Goal: Find specific page/section: Find specific page/section

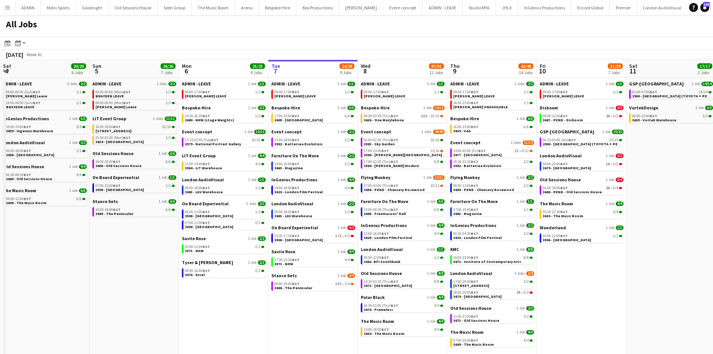
scroll to position [0, 179]
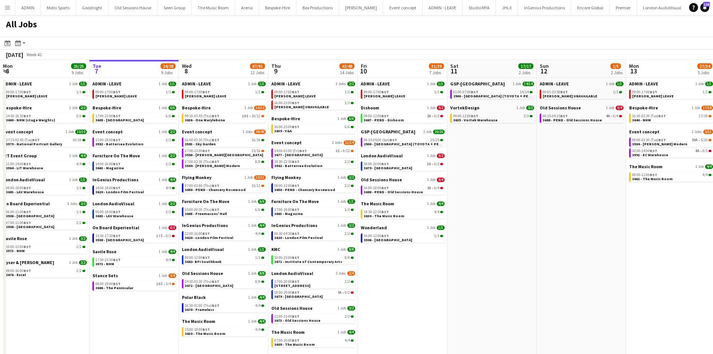
click at [12, 6] on button "Menu" at bounding box center [7, 7] width 15 height 15
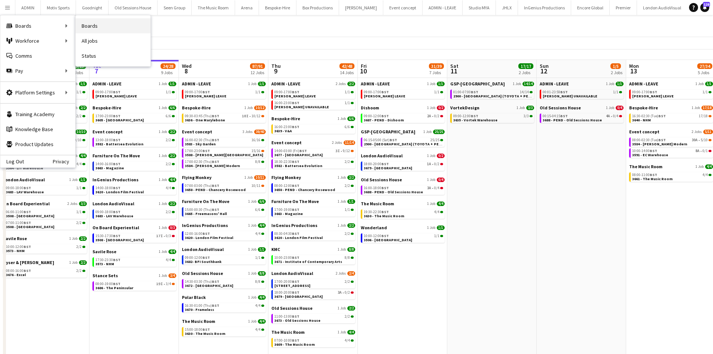
click at [123, 25] on link "Boards" at bounding box center [113, 25] width 75 height 15
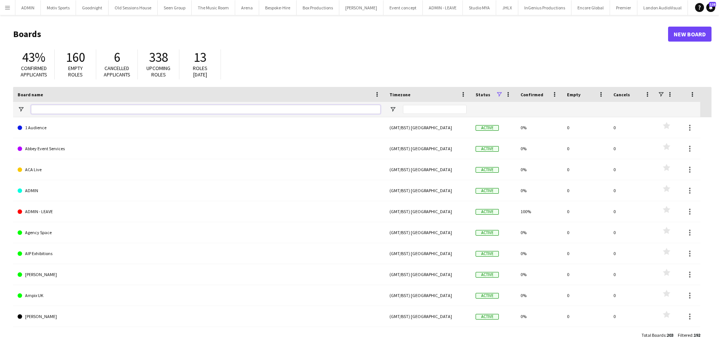
drag, startPoint x: 150, startPoint y: 112, endPoint x: 148, endPoint y: 107, distance: 5.5
click at [150, 111] on input "Board name Filter Input" at bounding box center [205, 109] width 349 height 9
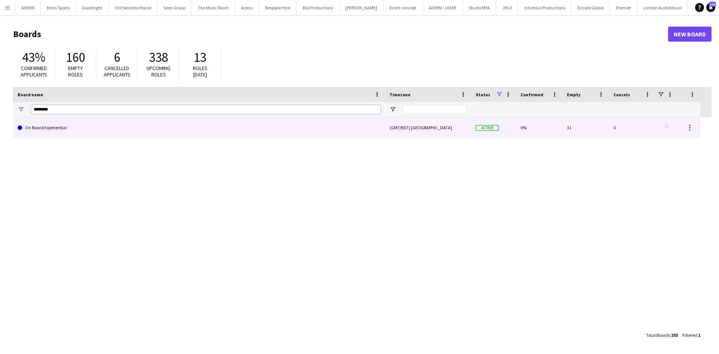
type input "********"
click at [132, 124] on link "On Board Experiential" at bounding box center [199, 127] width 363 height 21
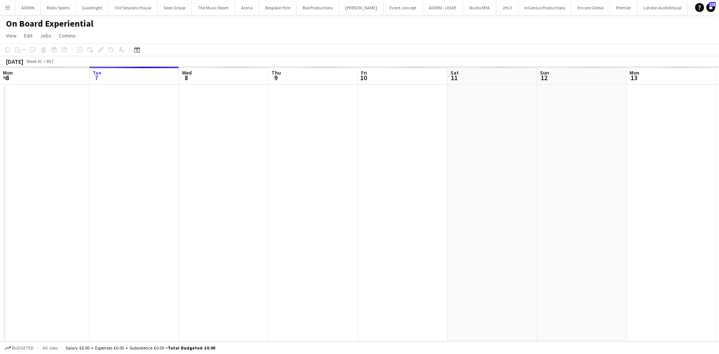
scroll to position [0, 583]
